Goal: Task Accomplishment & Management: Manage account settings

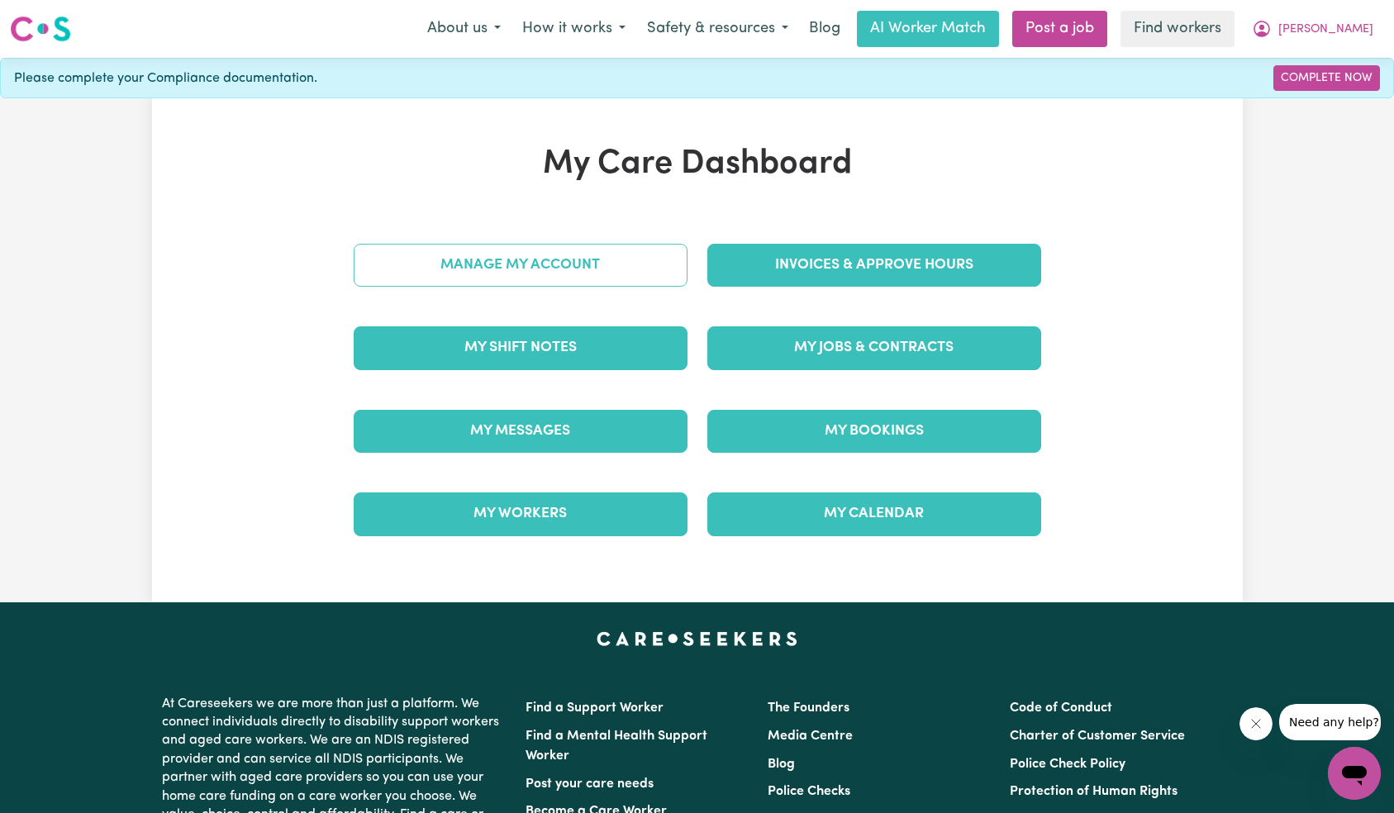
click at [546, 264] on link "Manage My Account" at bounding box center [521, 265] width 334 height 43
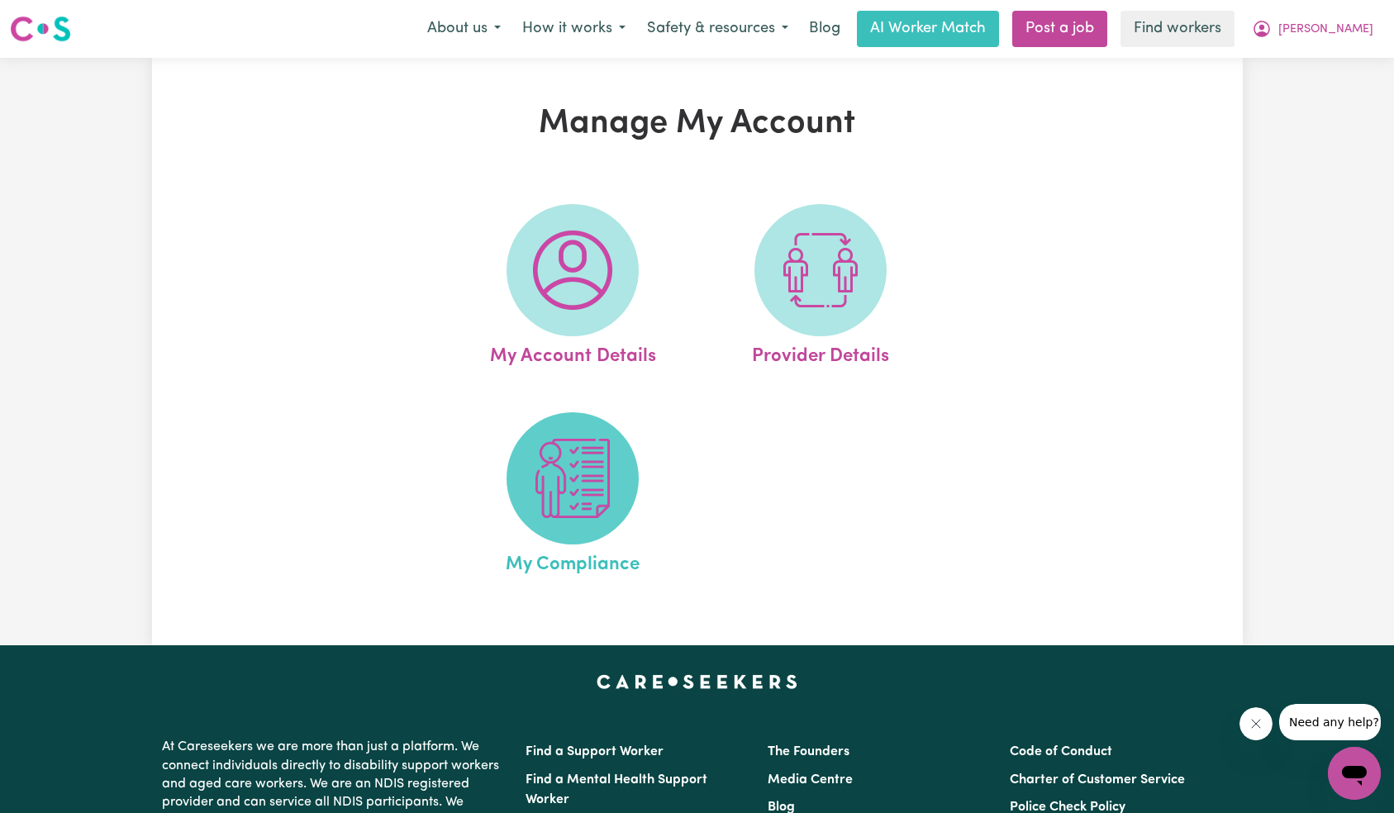
click at [583, 476] on img at bounding box center [572, 478] width 79 height 79
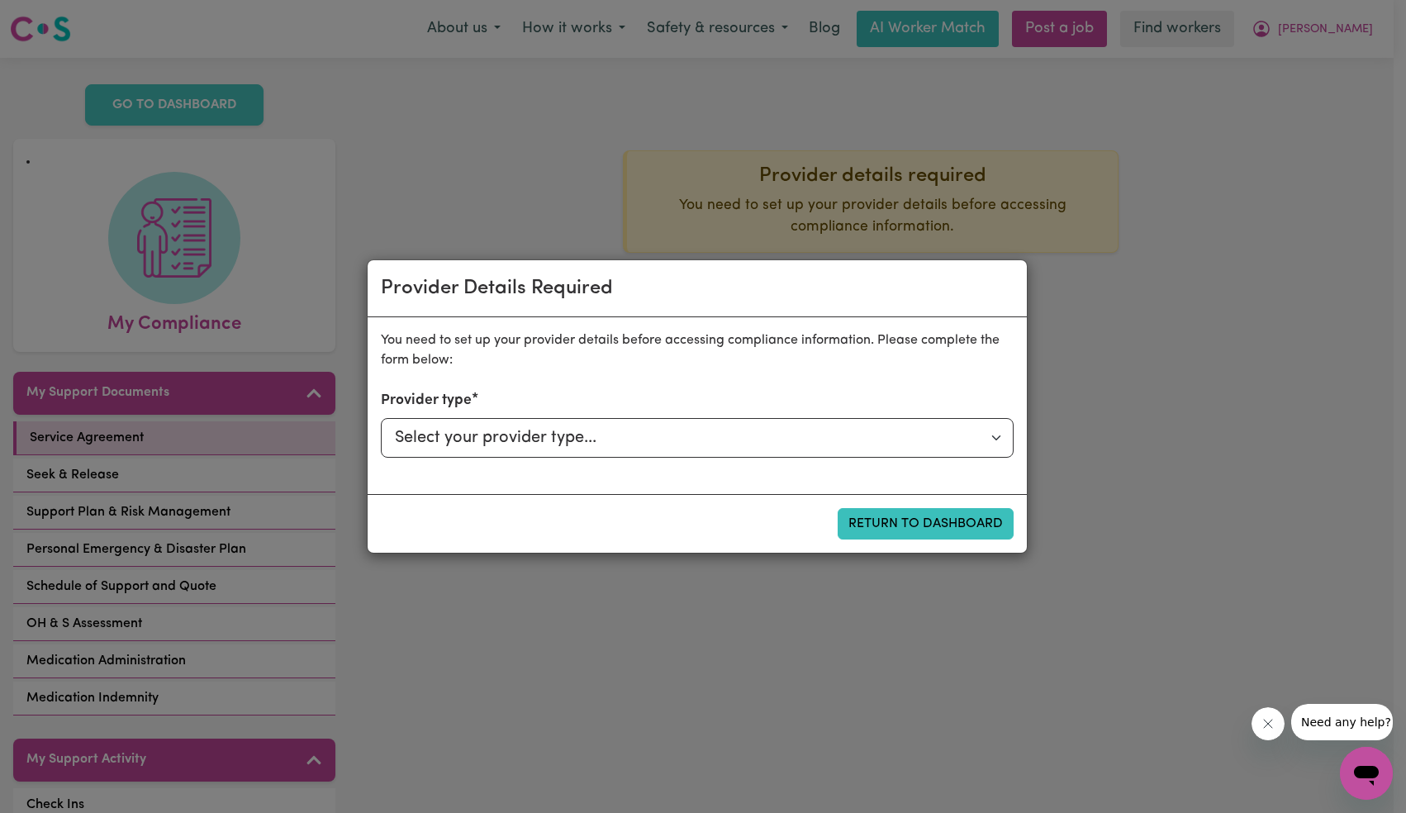
click at [774, 452] on select "Select your provider type... Privately Aged Care / Home Care Package NDIS Fundi…" at bounding box center [697, 438] width 633 height 40
select select "PRIVATELY"
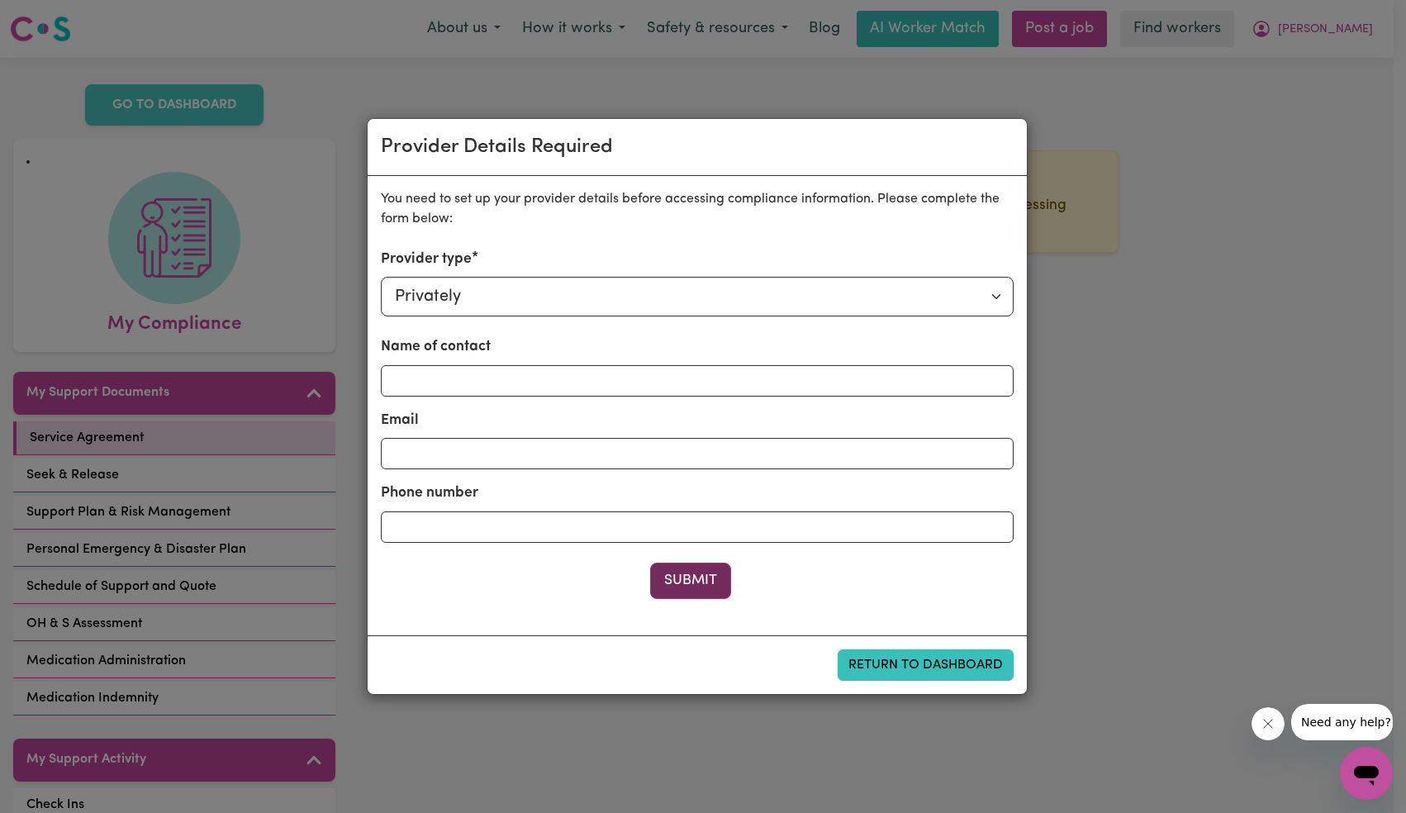
drag, startPoint x: 641, startPoint y: 566, endPoint x: 660, endPoint y: 571, distance: 19.6
click at [647, 567] on div "Submit" at bounding box center [697, 581] width 633 height 36
click at [699, 579] on button "Submit" at bounding box center [690, 581] width 81 height 36
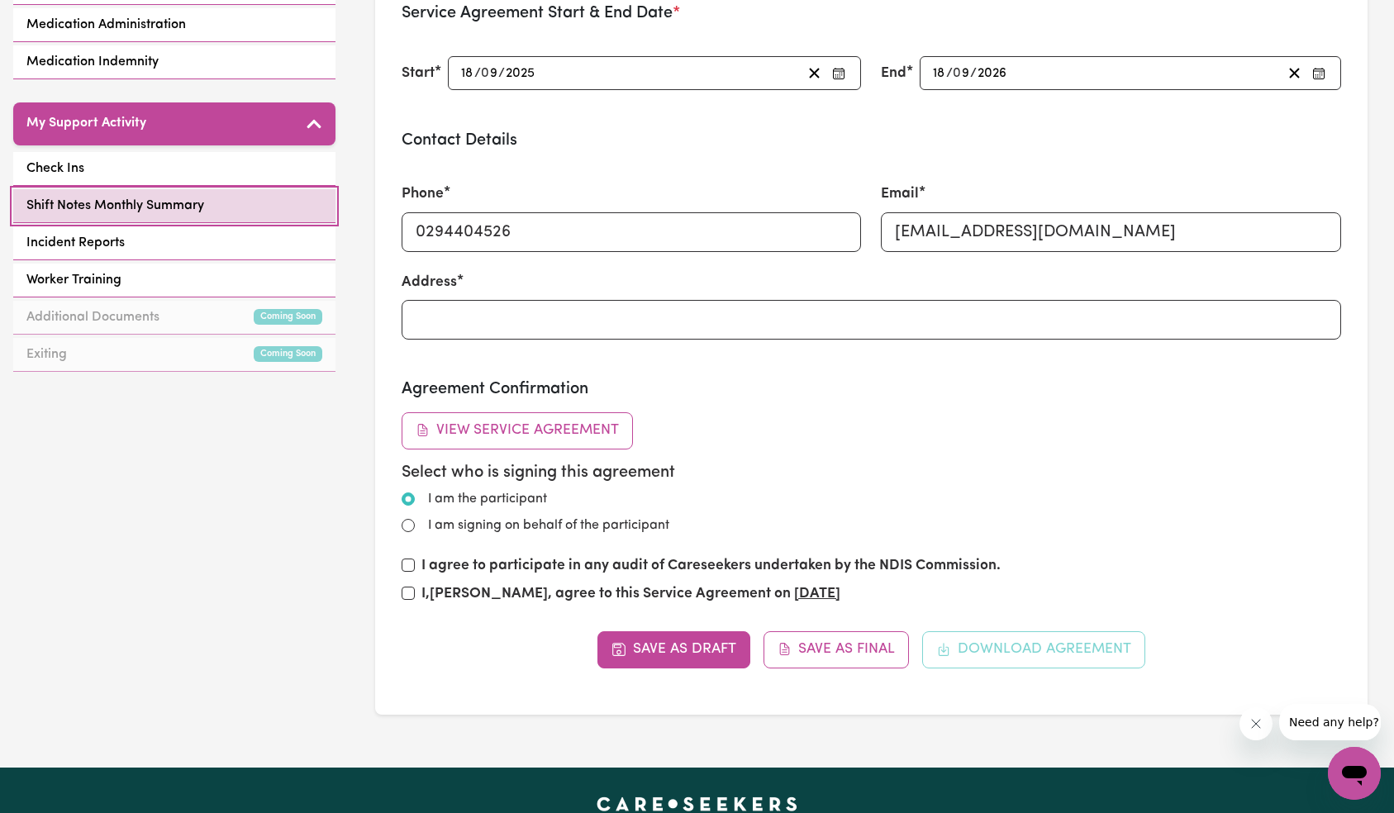
click at [214, 190] on link "Shift Notes Monthly Summary" at bounding box center [174, 206] width 322 height 34
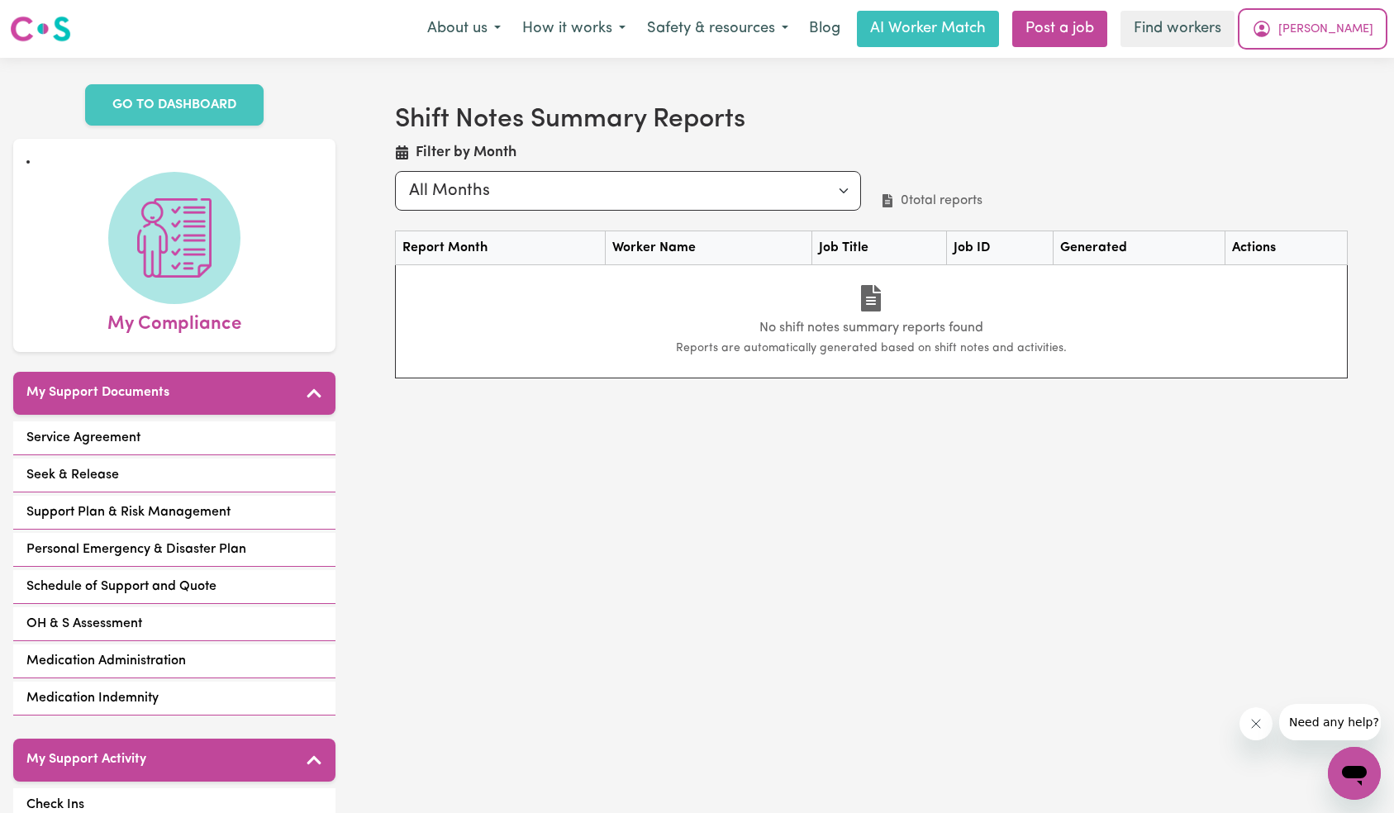
drag, startPoint x: 1358, startPoint y: 31, endPoint x: 1357, endPoint y: 46, distance: 14.9
click at [1358, 32] on span "[PERSON_NAME]" at bounding box center [1325, 30] width 95 height 18
click at [1353, 58] on link "My Dashboard" at bounding box center [1318, 64] width 131 height 31
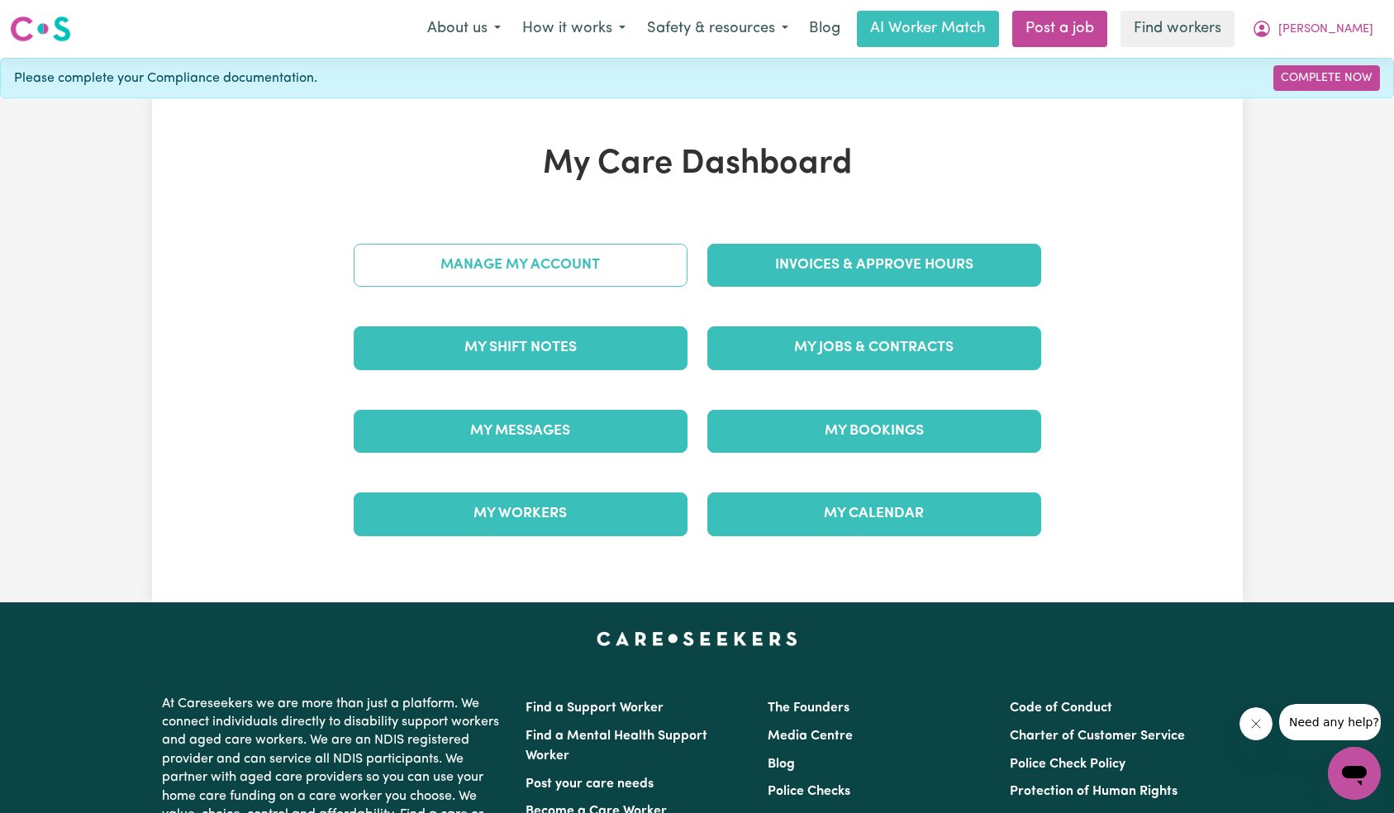
click at [590, 274] on link "Manage My Account" at bounding box center [521, 265] width 334 height 43
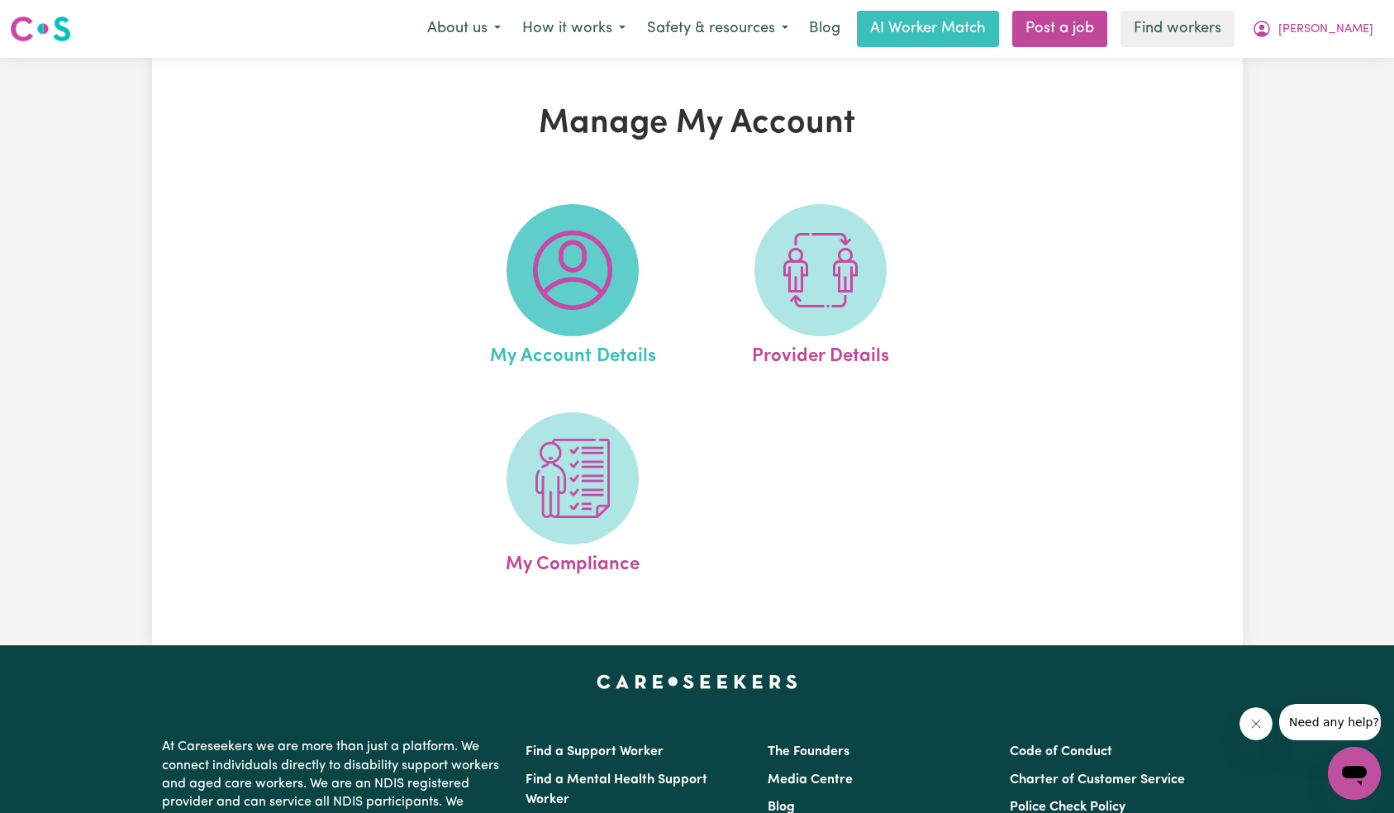
click at [578, 313] on span at bounding box center [573, 270] width 132 height 132
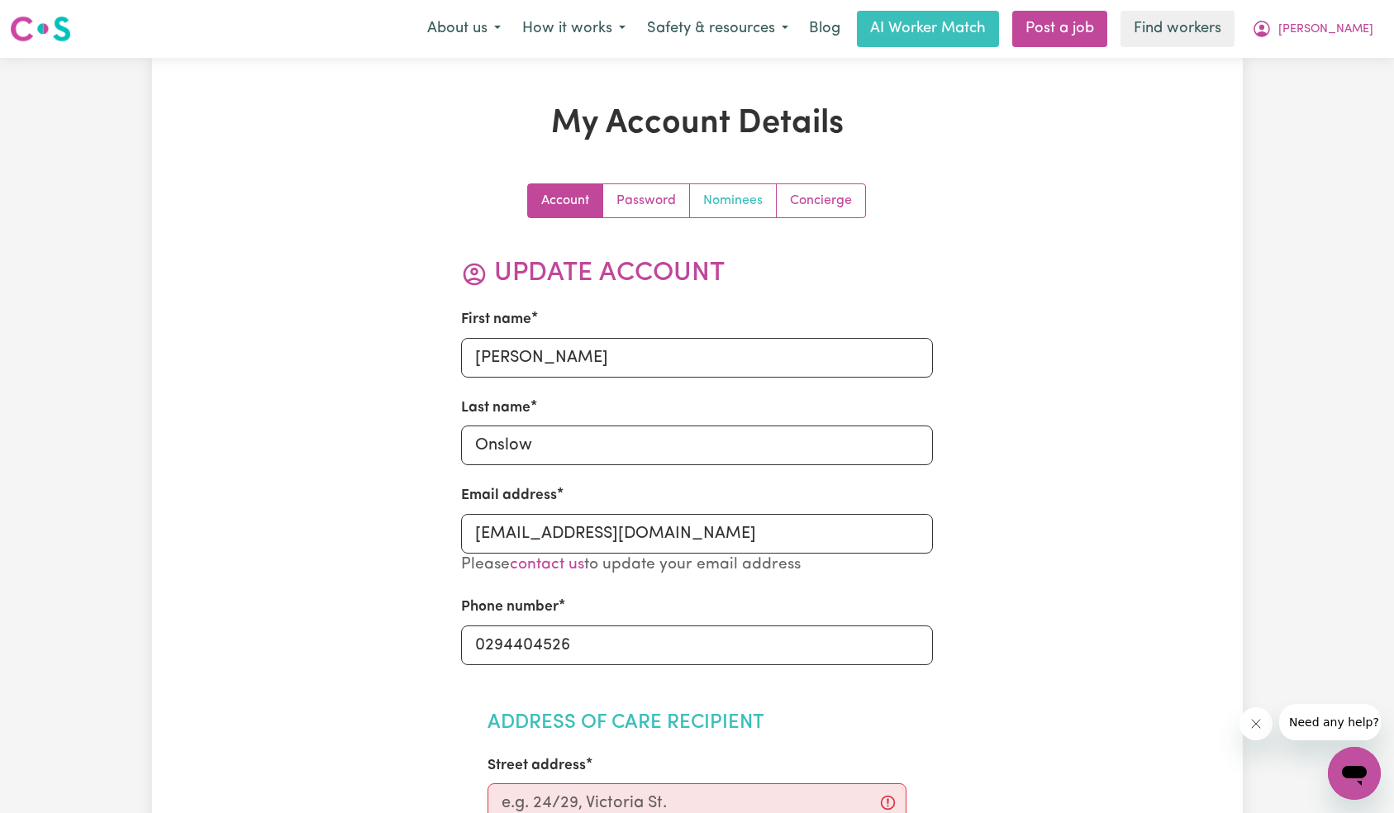
drag, startPoint x: 716, startPoint y: 202, endPoint x: 745, endPoint y: 225, distance: 37.0
click at [716, 202] on link "Nominees" at bounding box center [733, 200] width 87 height 33
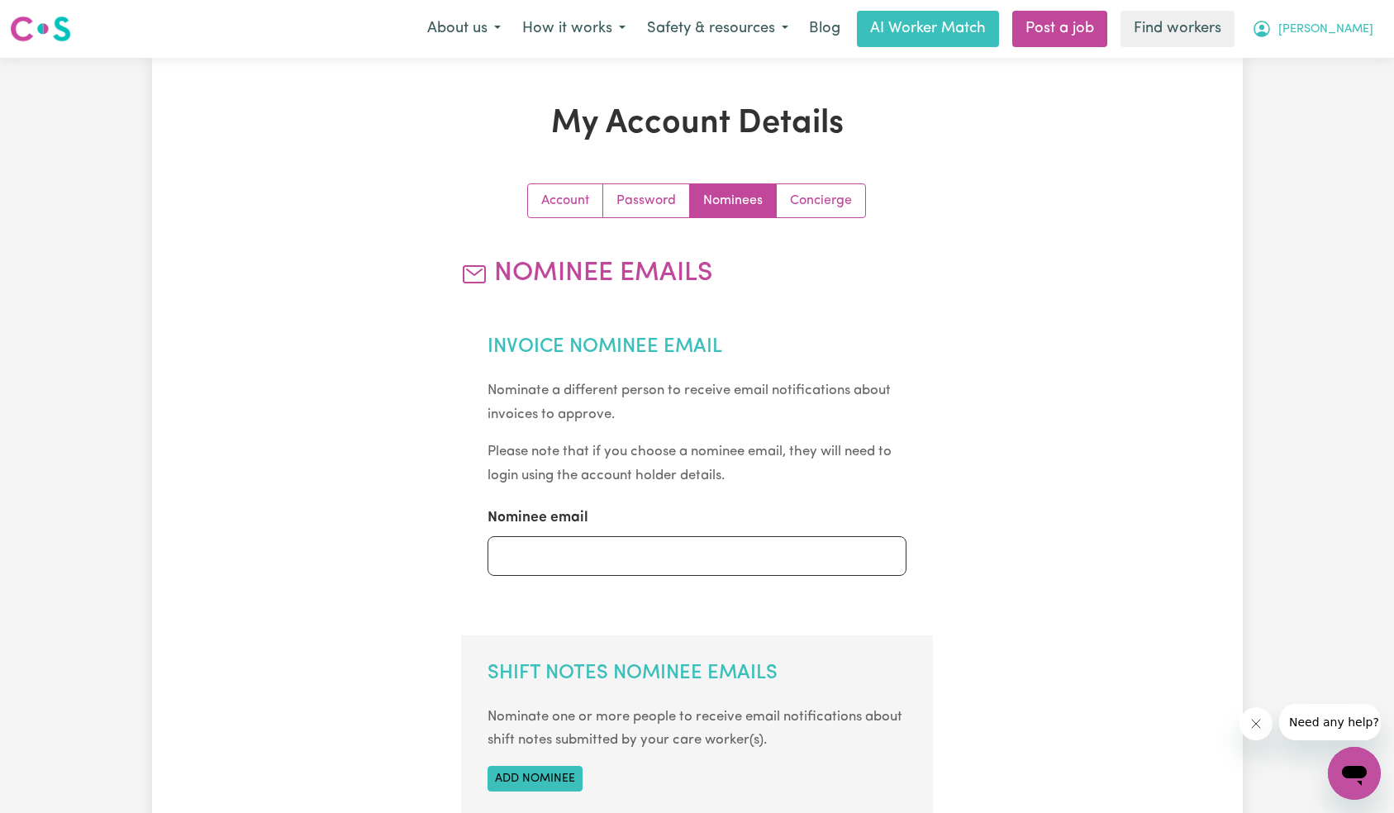
click at [1367, 33] on span "[PERSON_NAME]" at bounding box center [1325, 30] width 95 height 18
click at [1330, 94] on link "Logout" at bounding box center [1318, 94] width 131 height 31
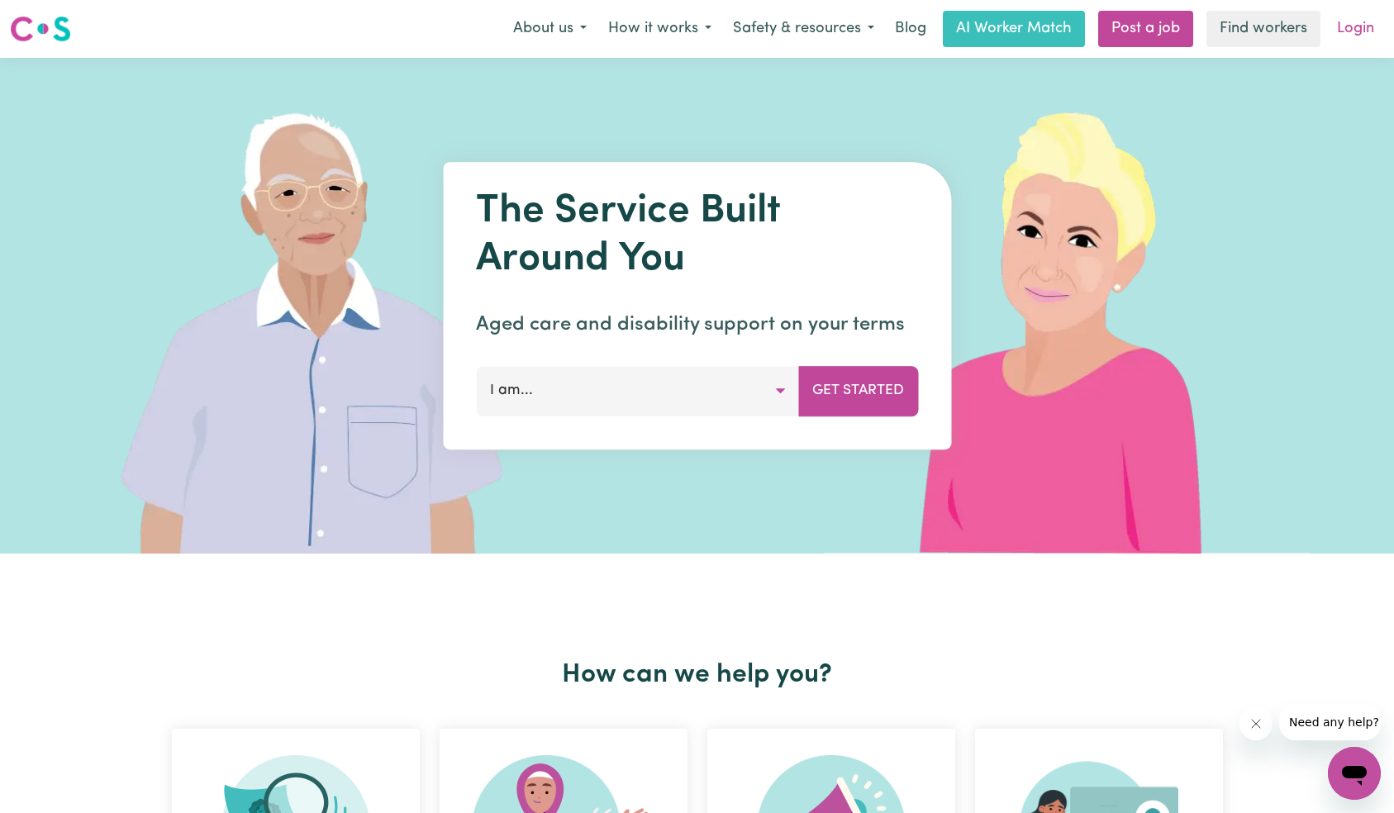
click at [1358, 25] on link "Login" at bounding box center [1355, 29] width 57 height 36
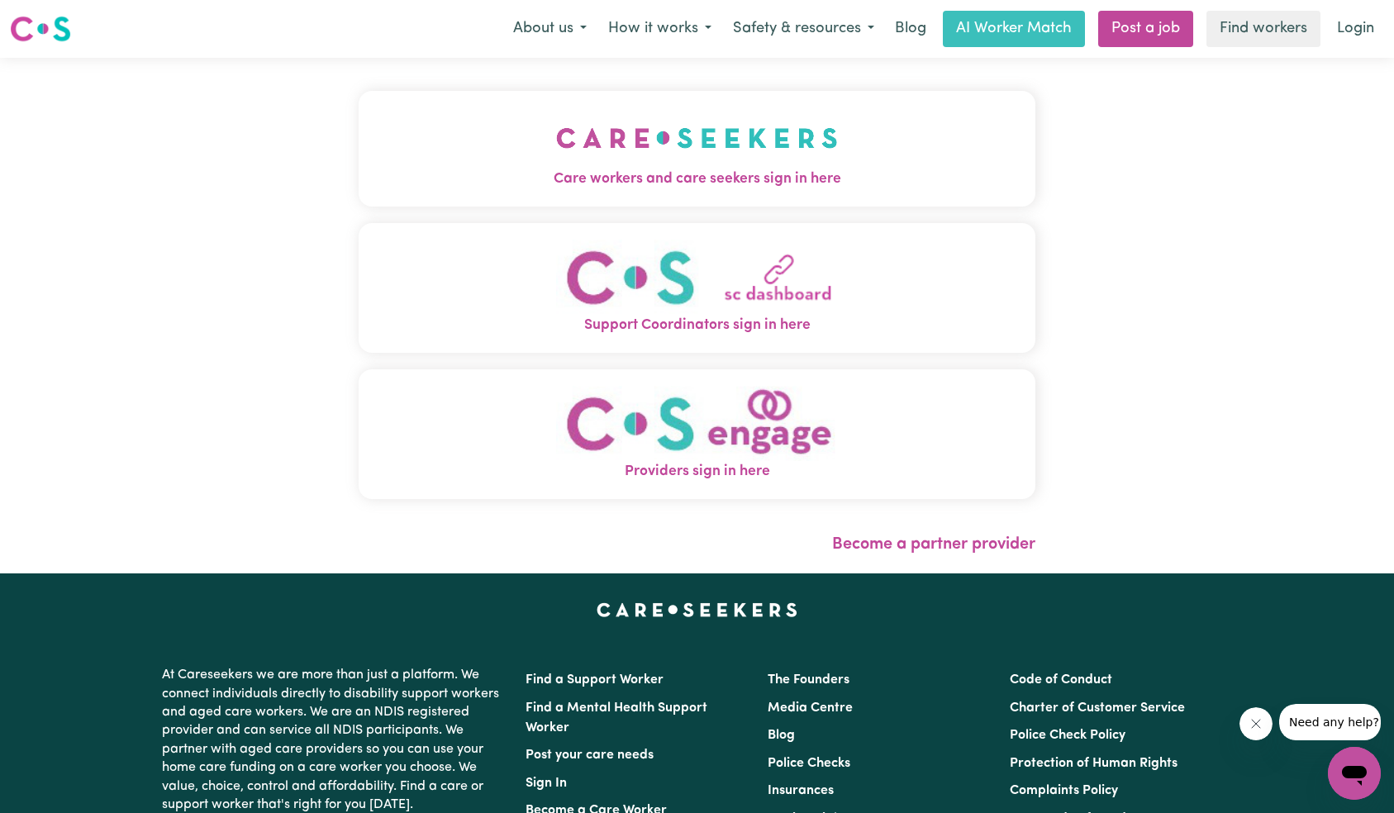
click at [419, 131] on button "Care workers and care seekers sign in here" at bounding box center [698, 149] width 678 height 116
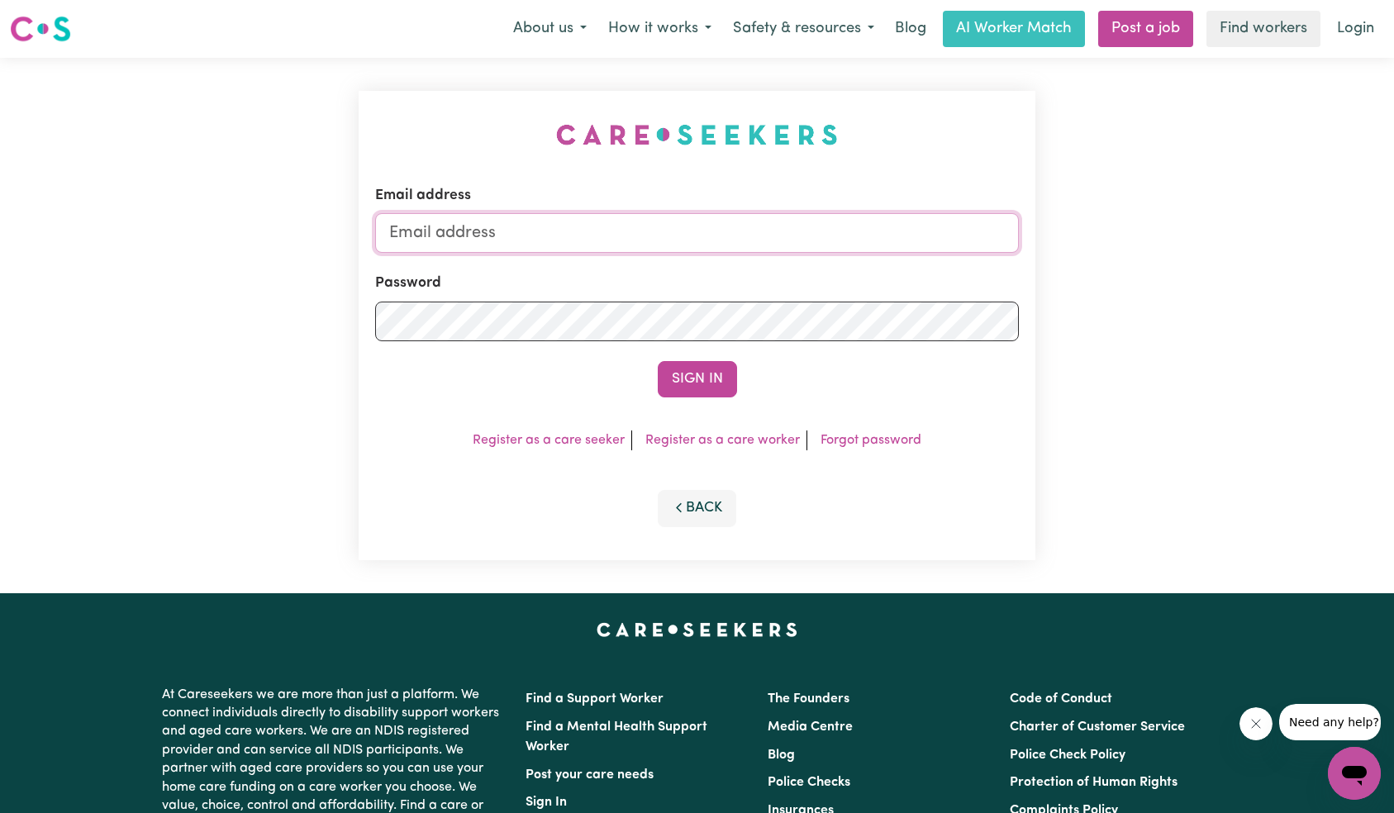
click at [741, 232] on input "Email address" at bounding box center [697, 233] width 645 height 40
type input "[EMAIL_ADDRESS][DOMAIN_NAME]"
click at [697, 380] on button "Sign In" at bounding box center [697, 379] width 79 height 36
